Goal: Task Accomplishment & Management: Complete application form

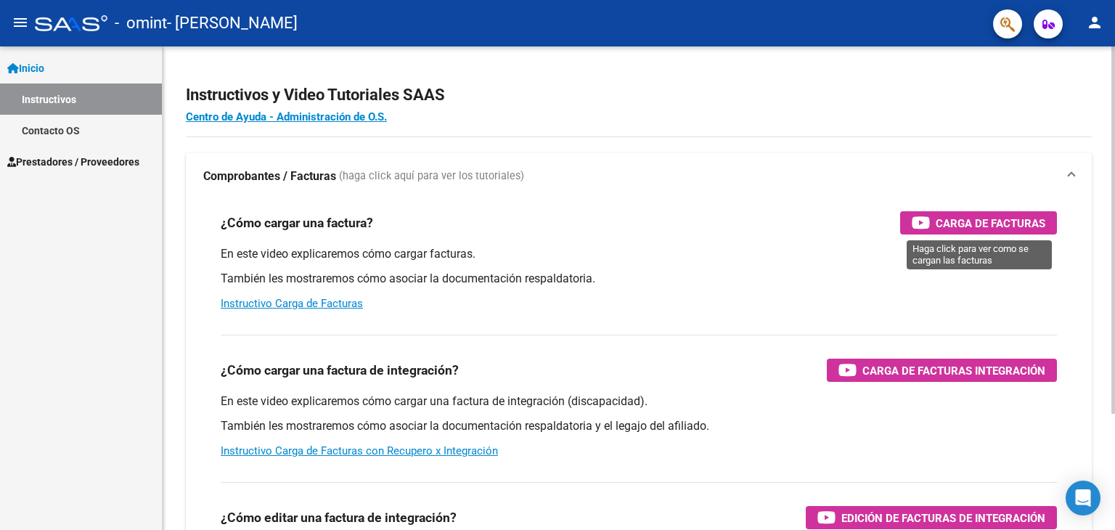
click at [976, 227] on span "Carga de Facturas" at bounding box center [991, 223] width 110 height 18
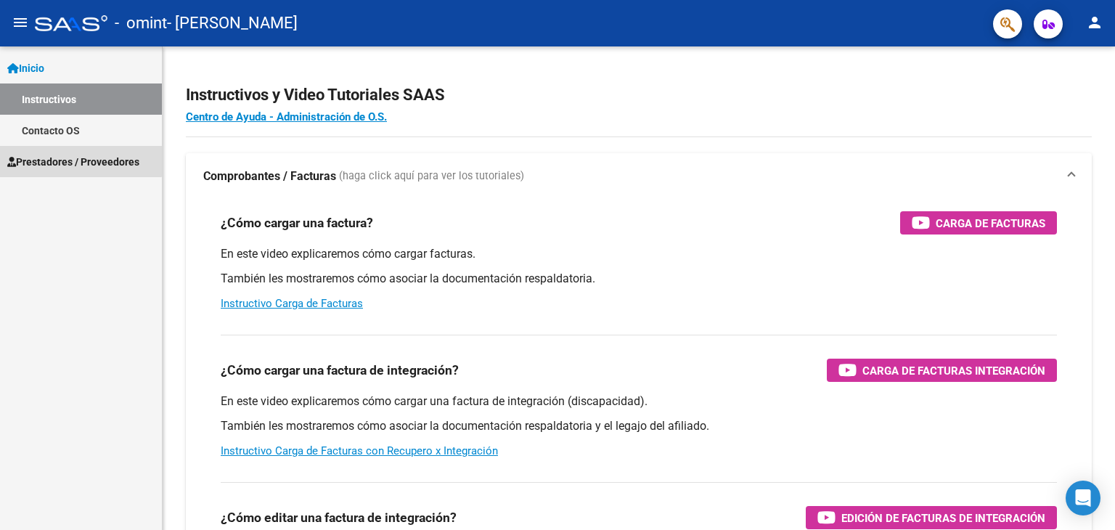
click at [66, 160] on span "Prestadores / Proveedores" at bounding box center [73, 162] width 132 height 16
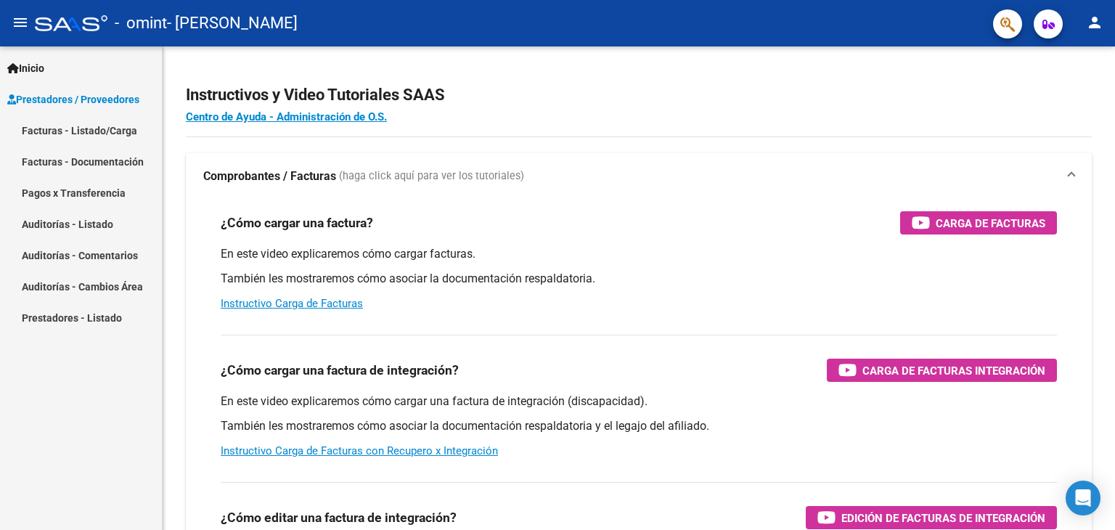
click at [66, 160] on link "Facturas - Documentación" at bounding box center [81, 161] width 162 height 31
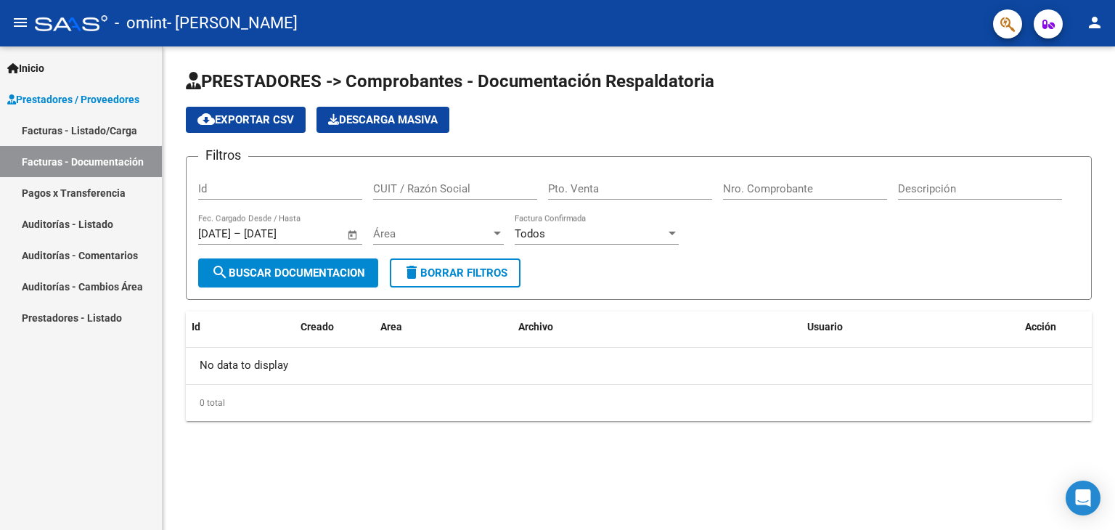
click at [81, 126] on link "Facturas - Listado/Carga" at bounding box center [81, 130] width 162 height 31
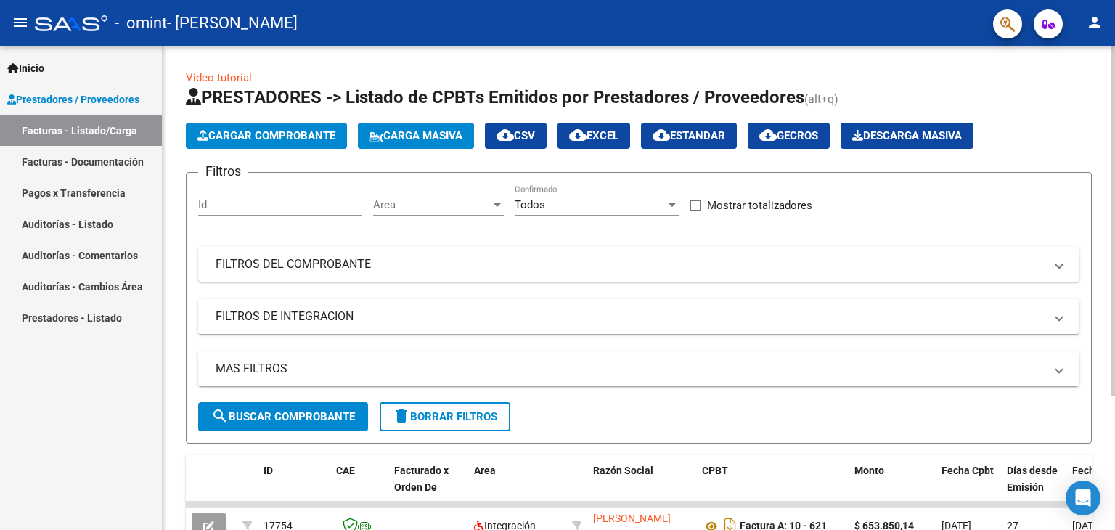
click at [259, 138] on span "Cargar Comprobante" at bounding box center [266, 135] width 138 height 13
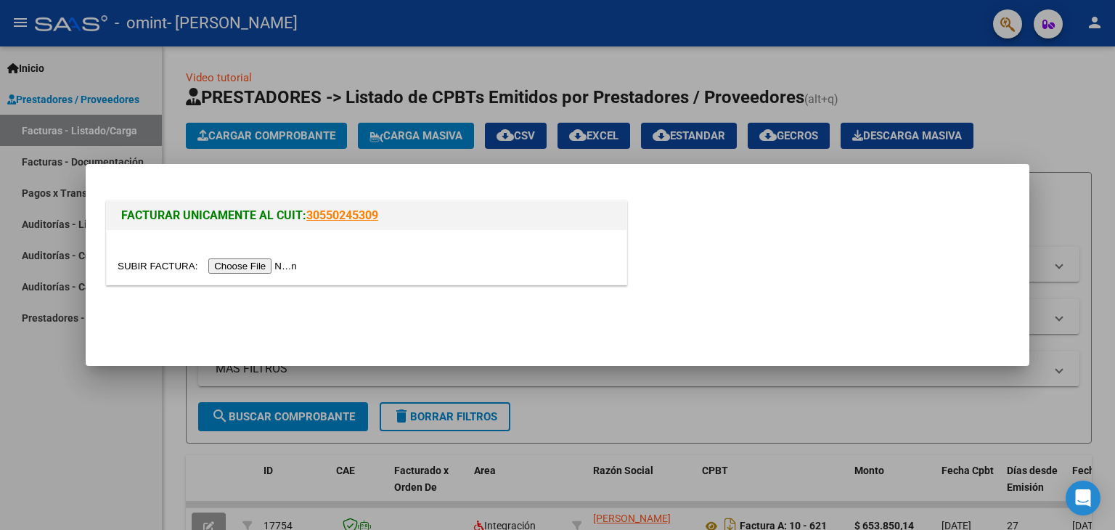
click at [237, 268] on input "file" at bounding box center [210, 265] width 184 height 15
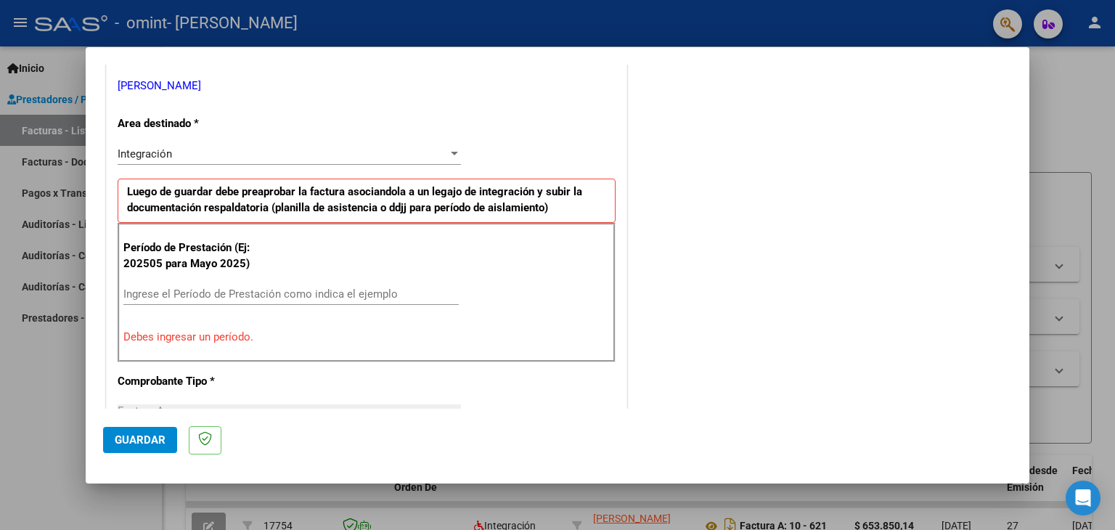
scroll to position [363, 0]
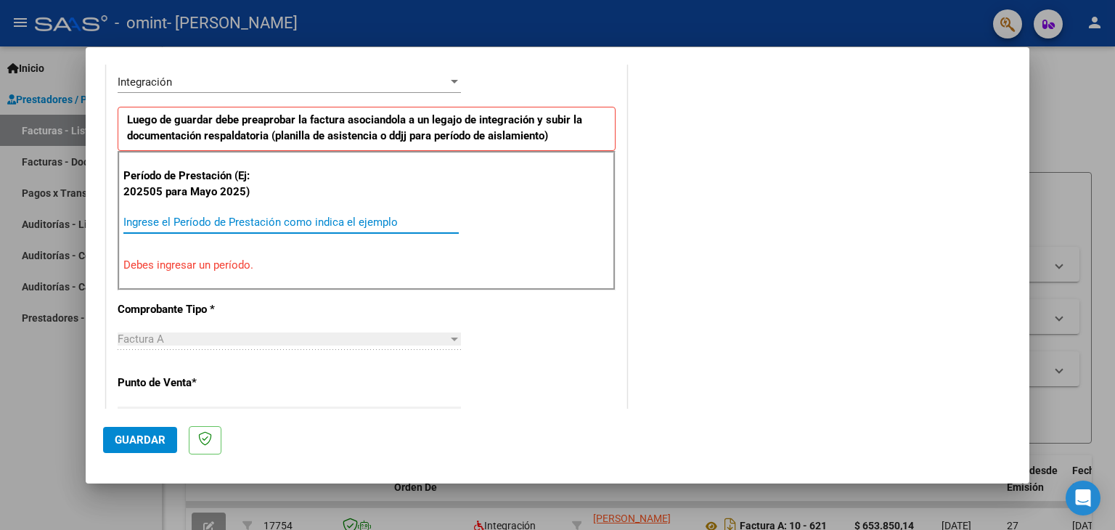
click at [296, 224] on input "Ingrese el Período de Prestación como indica el ejemplo" at bounding box center [290, 222] width 335 height 13
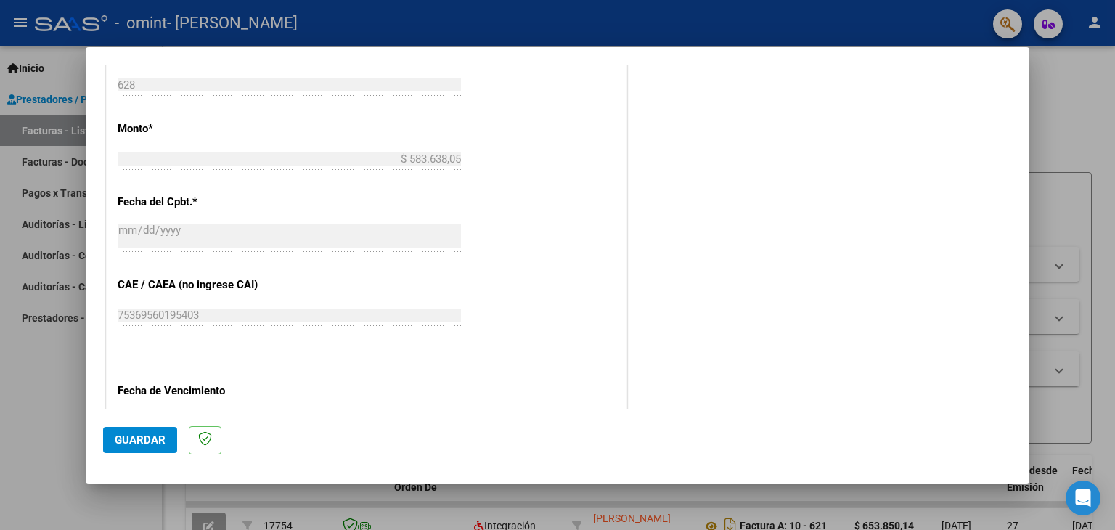
scroll to position [799, 0]
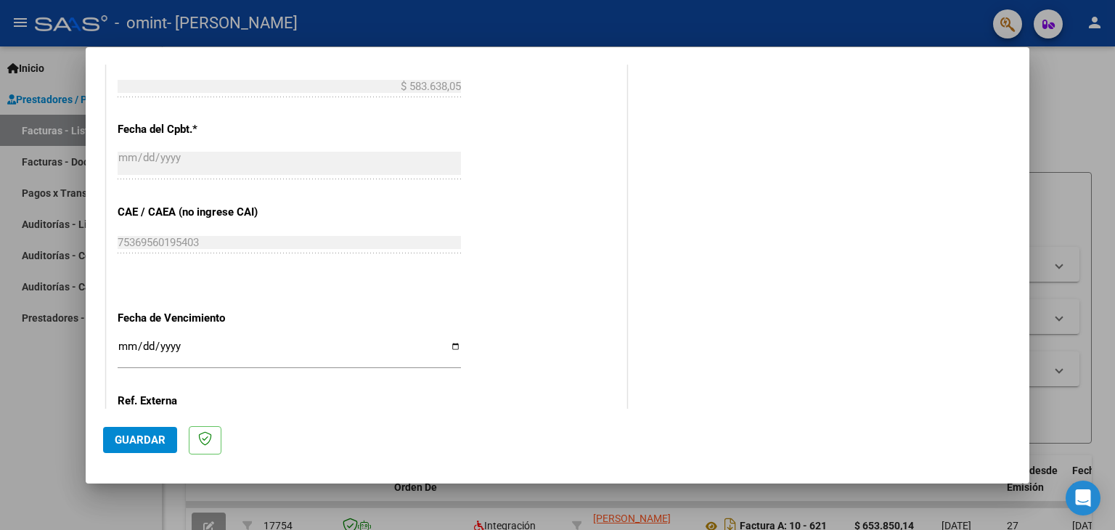
type input "202508"
click at [121, 350] on input "Ingresar la fecha" at bounding box center [289, 351] width 343 height 23
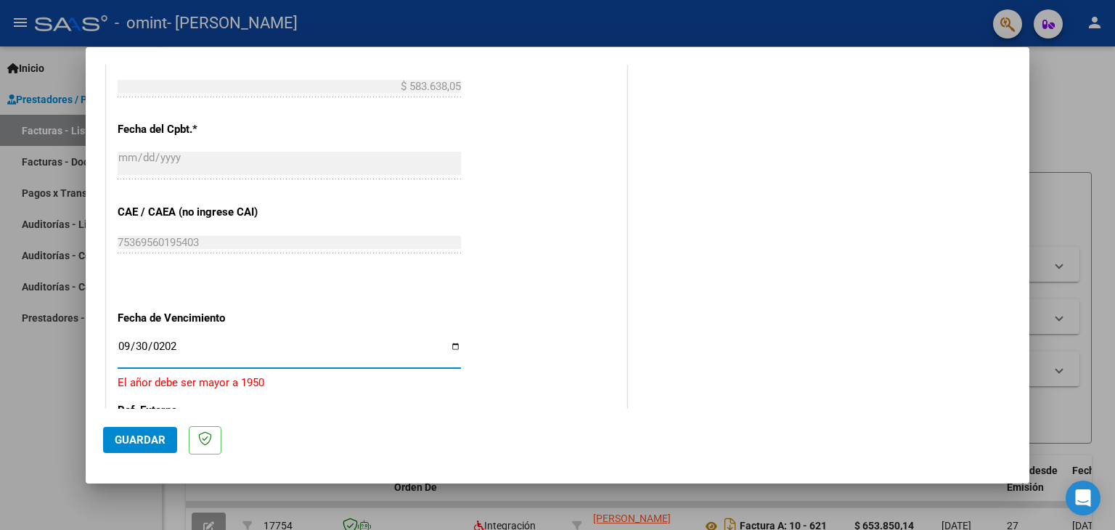
type input "[DATE]"
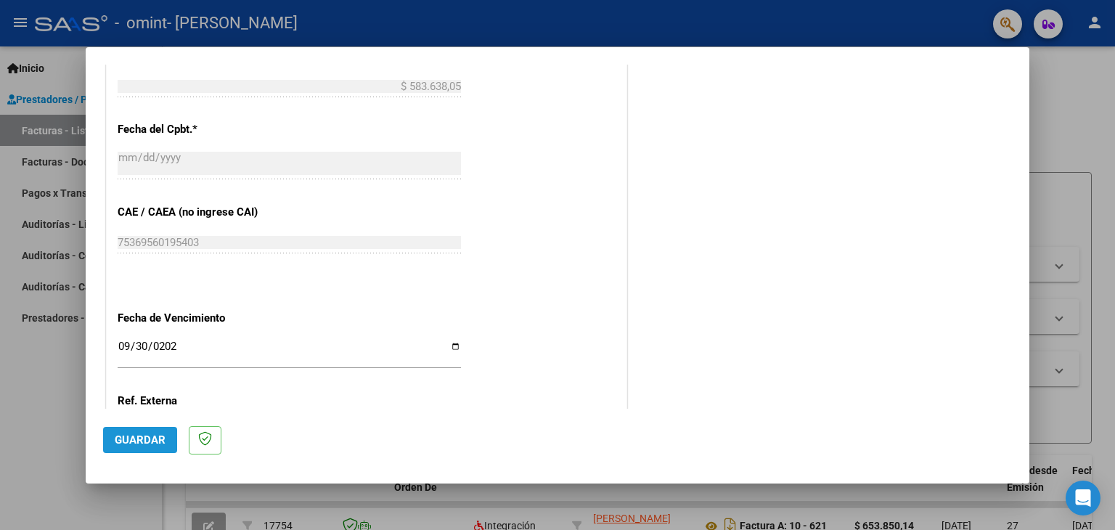
click at [147, 437] on span "Guardar" at bounding box center [140, 439] width 51 height 13
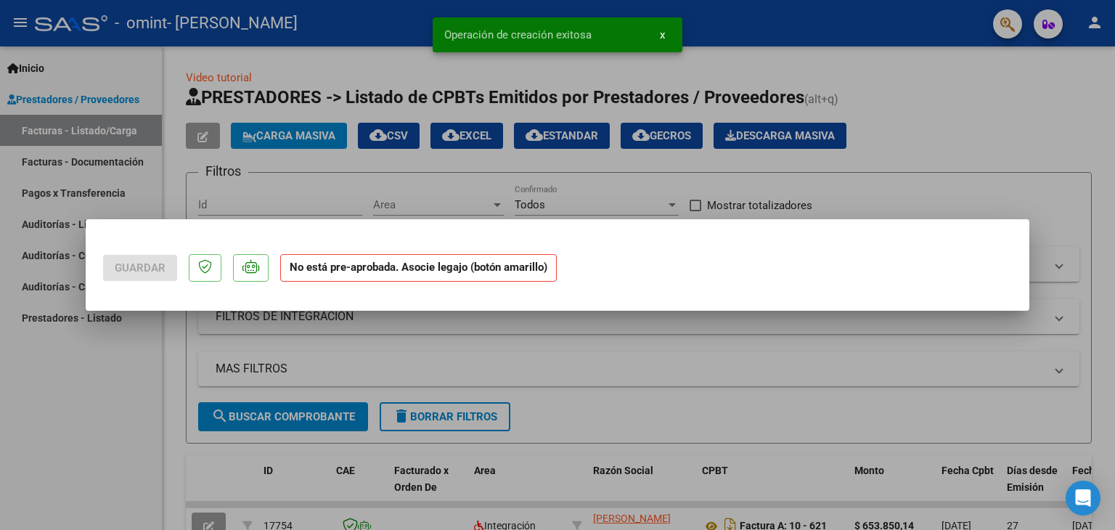
scroll to position [0, 0]
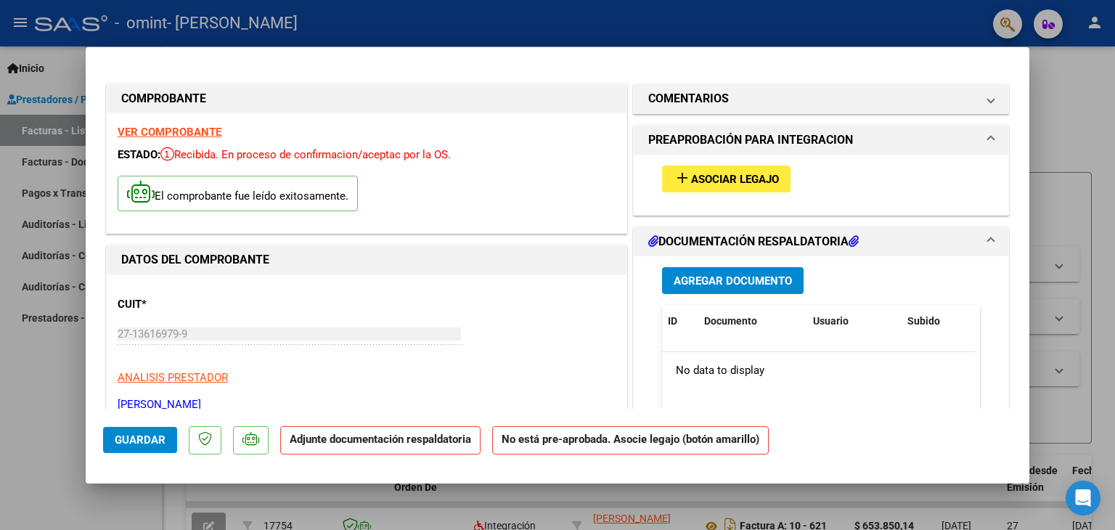
click at [708, 177] on span "Asociar Legajo" at bounding box center [735, 179] width 88 height 13
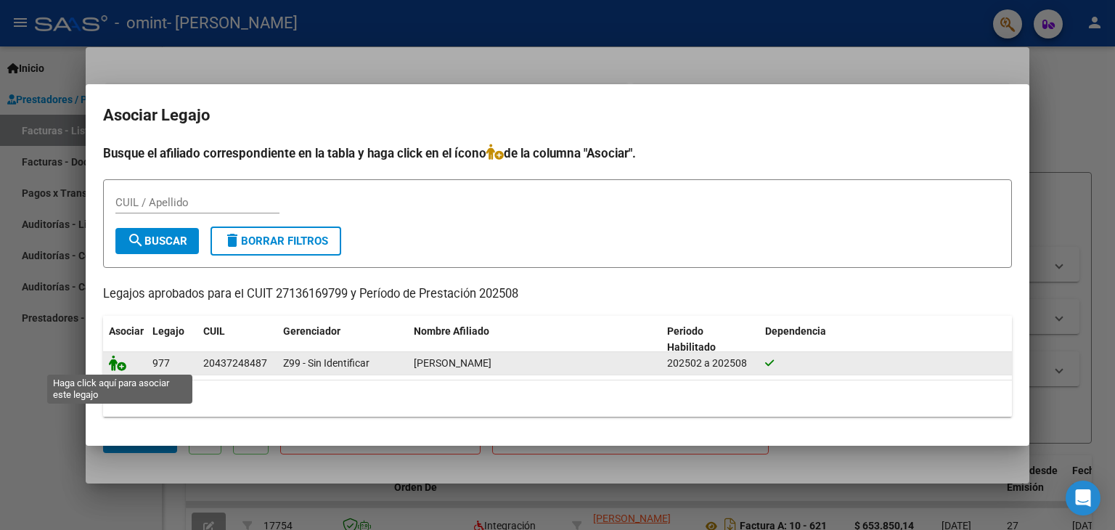
click at [113, 361] on icon at bounding box center [117, 363] width 17 height 16
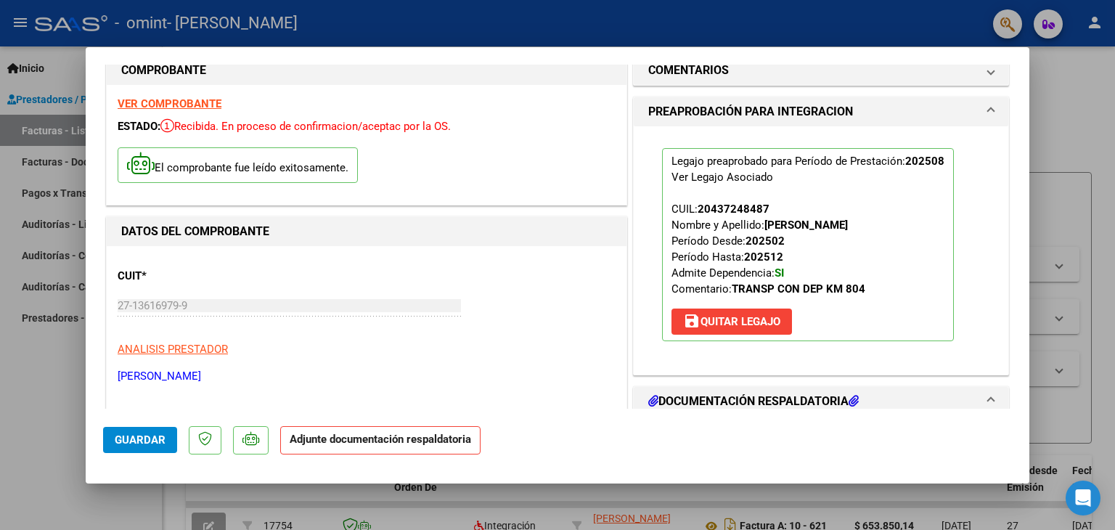
scroll to position [73, 0]
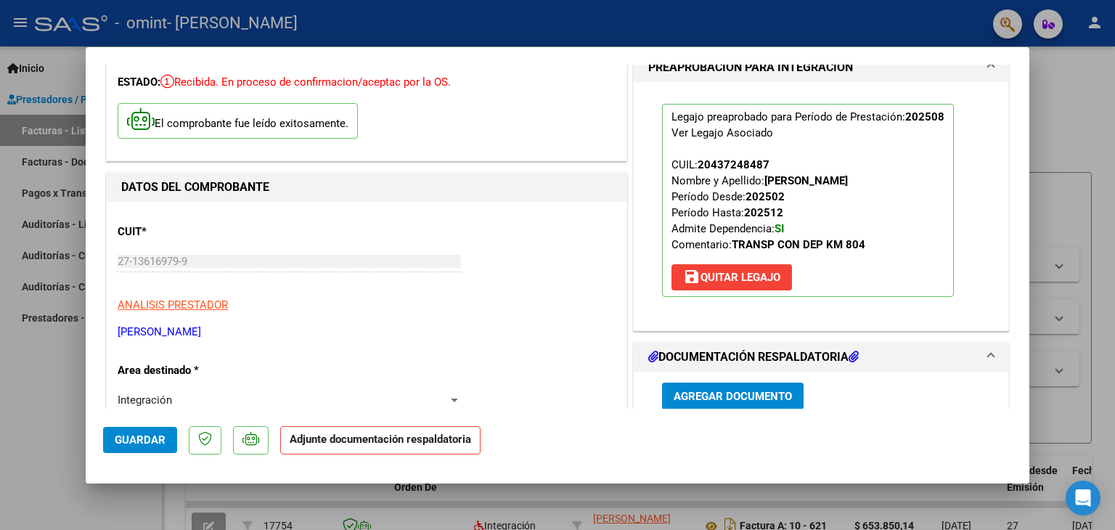
click at [157, 438] on span "Guardar" at bounding box center [140, 439] width 51 height 13
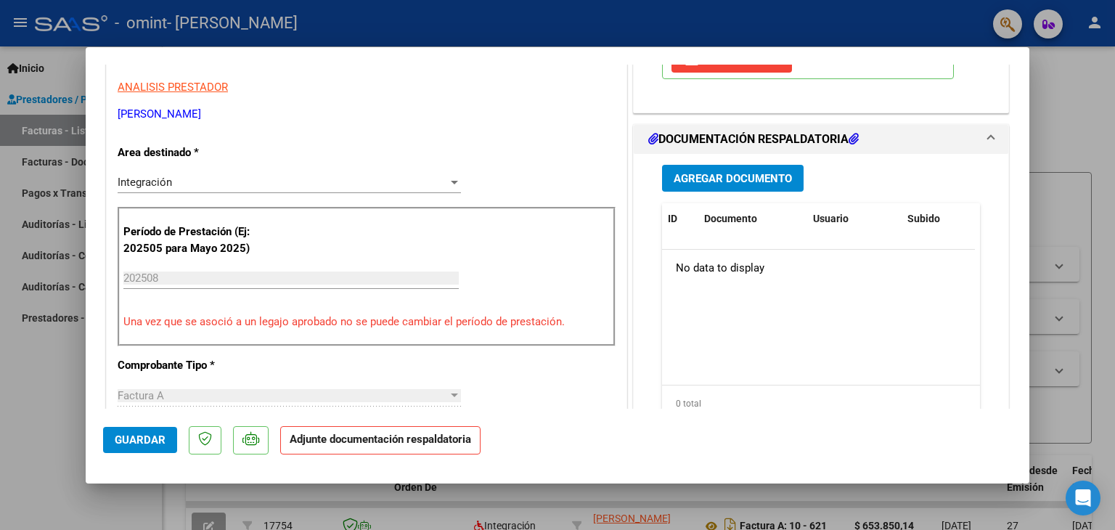
scroll to position [508, 0]
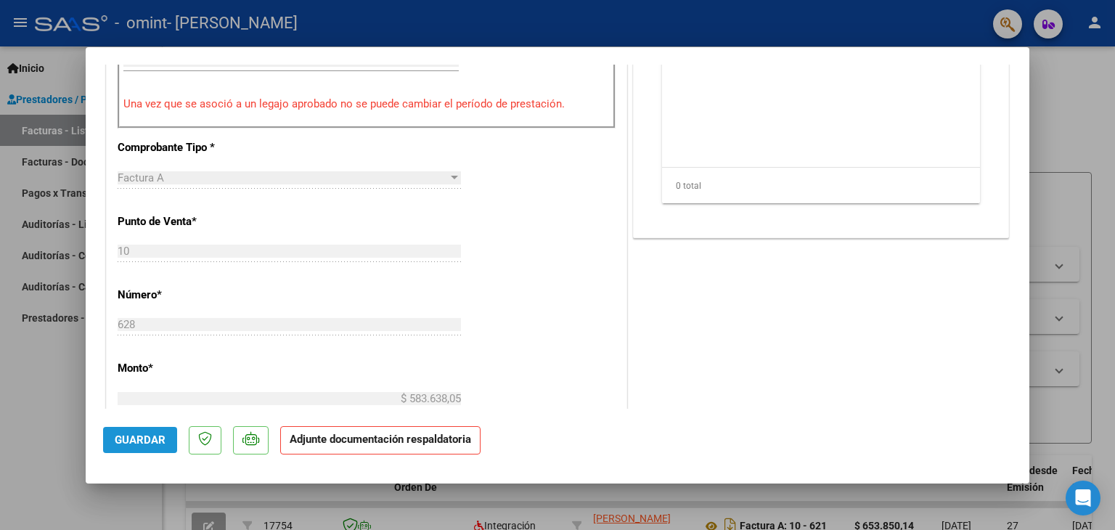
click at [134, 442] on span "Guardar" at bounding box center [140, 439] width 51 height 13
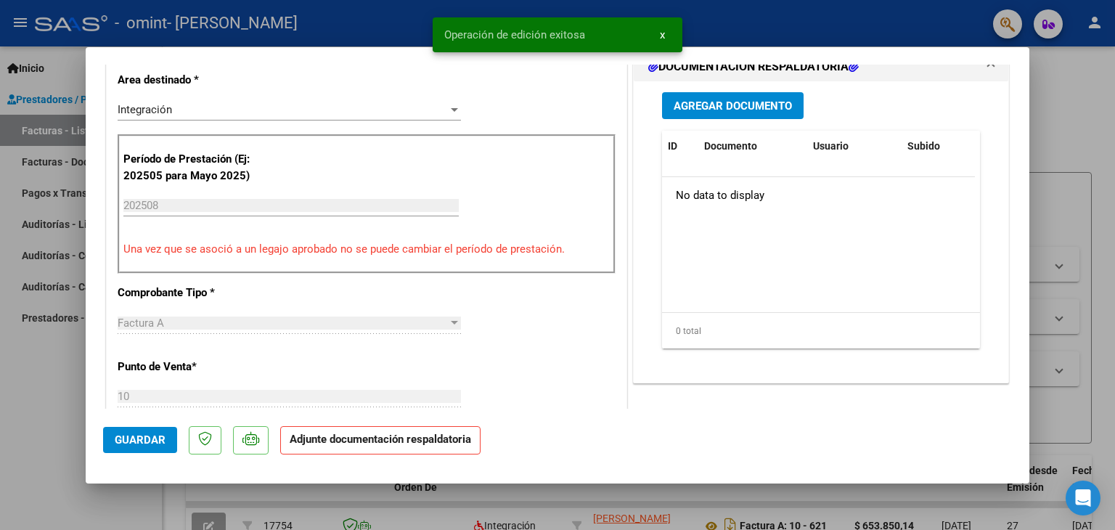
scroll to position [0, 0]
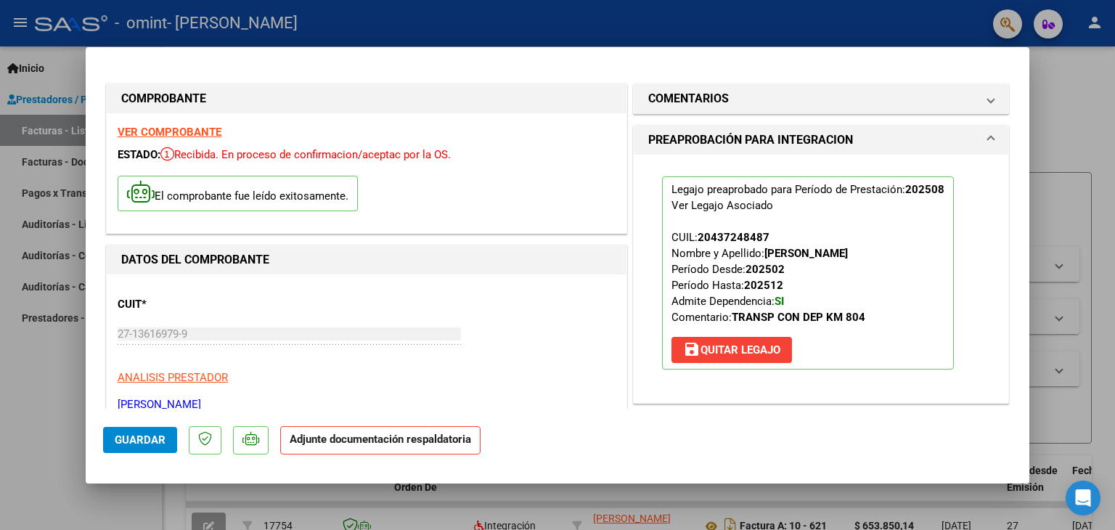
click at [128, 128] on strong "VER COMPROBANTE" at bounding box center [170, 132] width 104 height 13
